Goal: Information Seeking & Learning: Learn about a topic

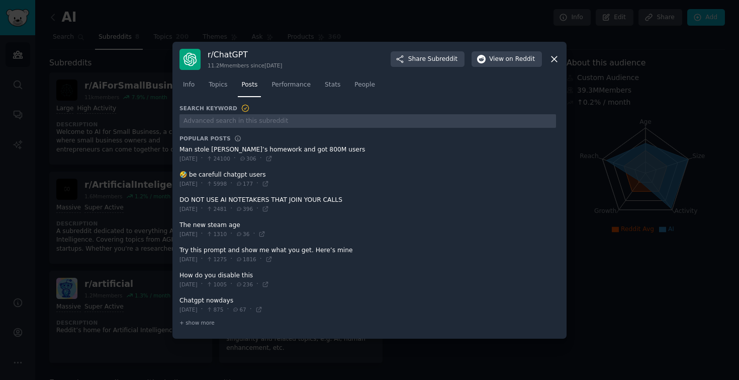
click at [256, 21] on div at bounding box center [369, 190] width 739 height 380
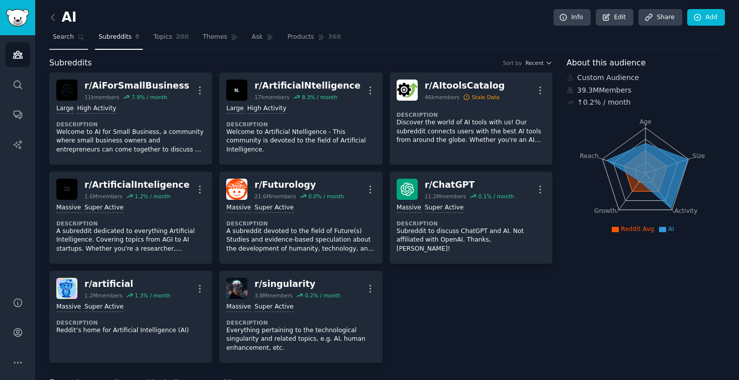
click at [59, 35] on span "Search" at bounding box center [63, 37] width 21 height 9
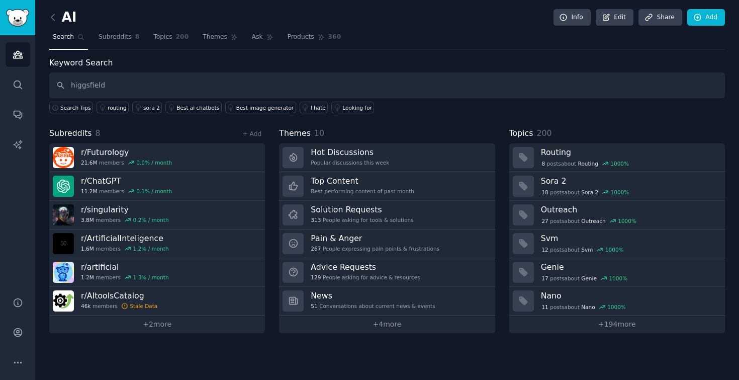
type input "higgsfield"
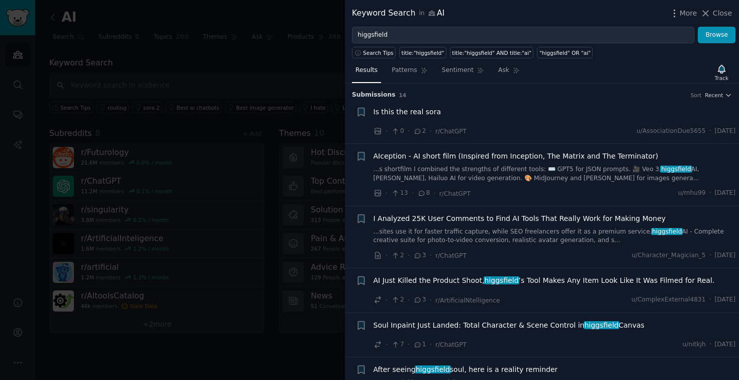
click at [514, 216] on span "I Analyzed 25K User Comments to Find AI Tools That Really Work for Making Money" at bounding box center [520, 218] width 293 height 11
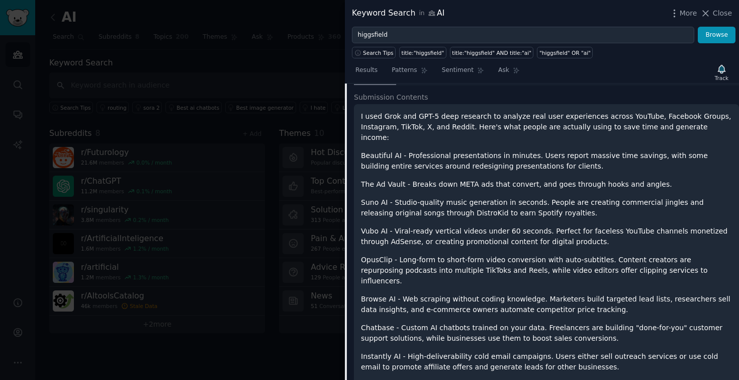
scroll to position [165, 0]
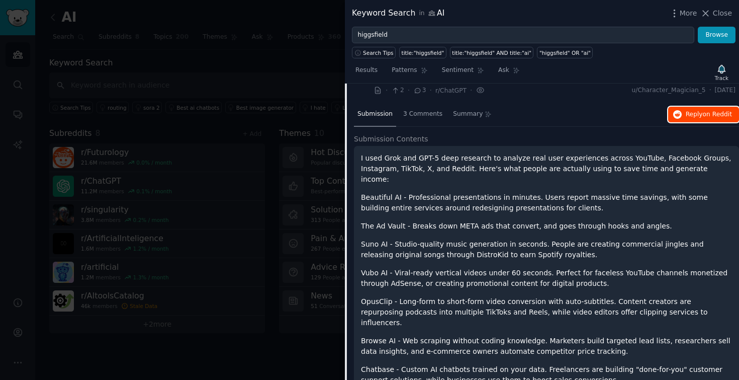
click at [697, 114] on span "Reply on Reddit" at bounding box center [709, 114] width 46 height 9
